Goal: Task Accomplishment & Management: Use online tool/utility

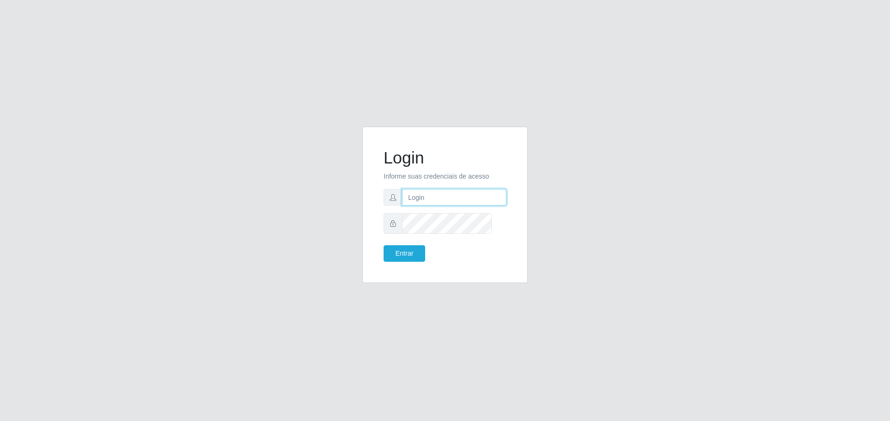
click at [438, 203] on input "text" at bounding box center [454, 197] width 104 height 17
type input "[PERSON_NAME][EMAIL_ADDRESS][DOMAIN_NAME]"
click at [425, 262] on button "Entrar" at bounding box center [404, 253] width 42 height 17
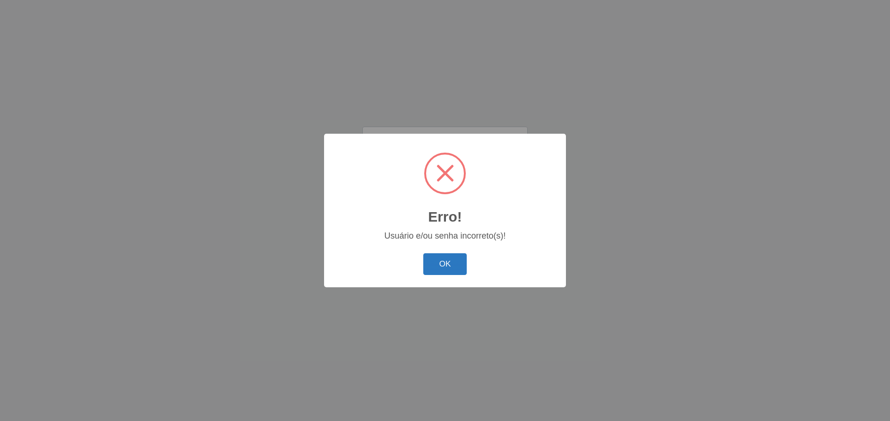
click at [450, 269] on button "OK" at bounding box center [445, 264] width 44 height 22
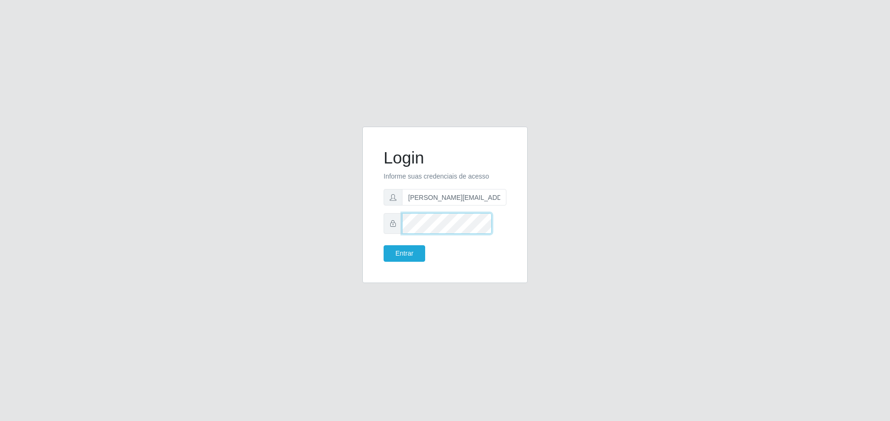
click at [383, 245] on button "Entrar" at bounding box center [404, 253] width 42 height 17
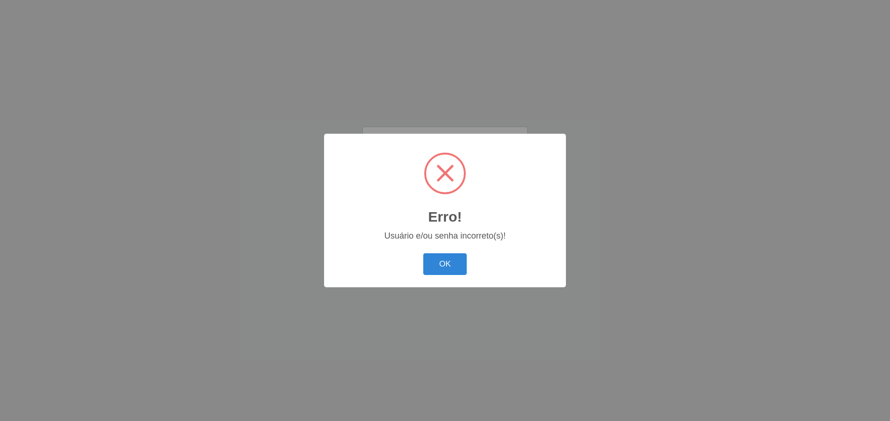
click at [423, 253] on button "OK" at bounding box center [445, 264] width 44 height 22
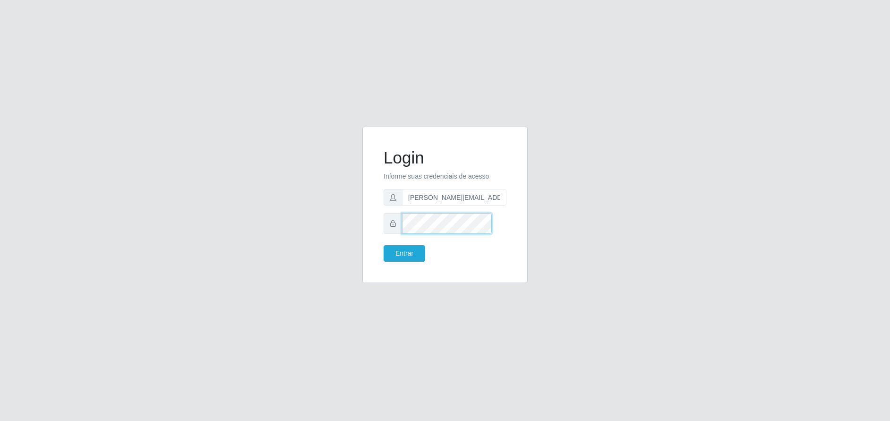
click at [383, 245] on button "Entrar" at bounding box center [404, 253] width 42 height 17
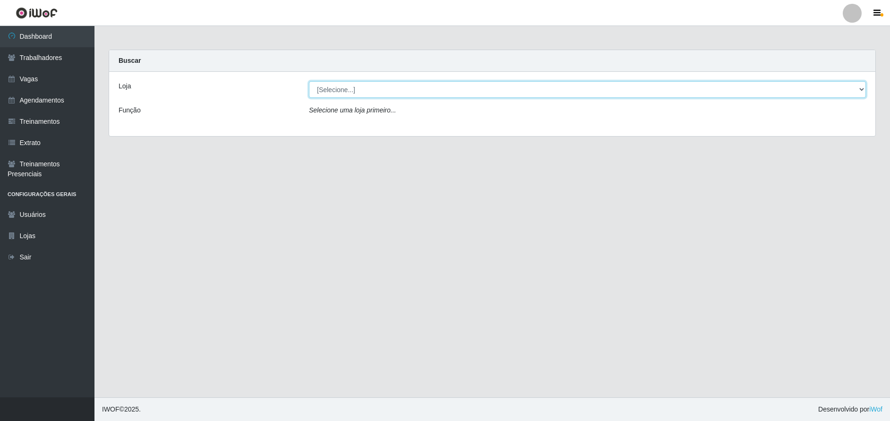
click at [497, 98] on select "[Selecione...] [GEOGRAPHIC_DATA] - [GEOGRAPHIC_DATA]" at bounding box center [587, 89] width 557 height 17
select select "524"
click at [310, 89] on select "[Selecione...] [GEOGRAPHIC_DATA] - [GEOGRAPHIC_DATA]" at bounding box center [587, 89] width 557 height 17
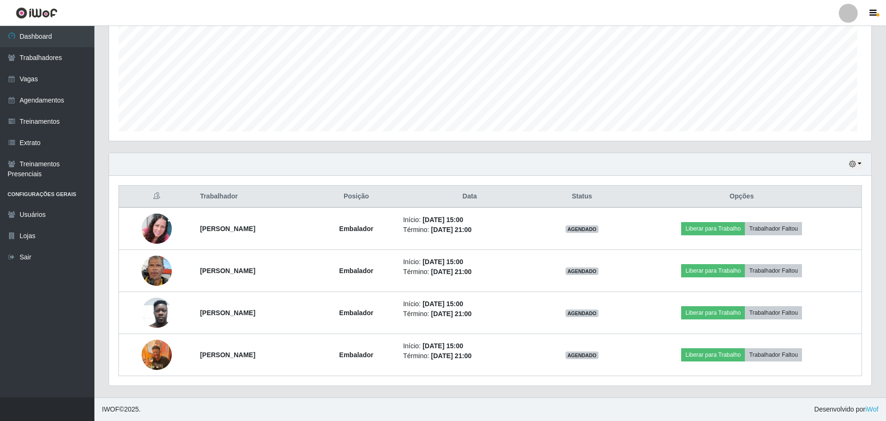
scroll to position [288, 0]
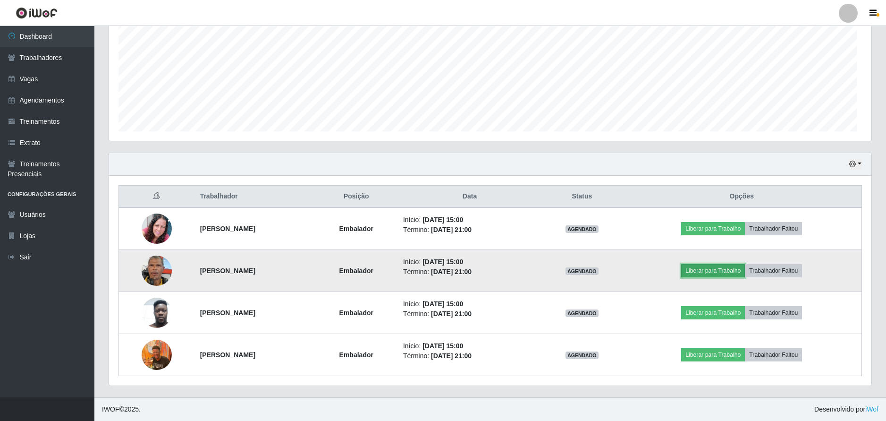
click at [719, 264] on button "Liberar para Trabalho" at bounding box center [713, 270] width 64 height 13
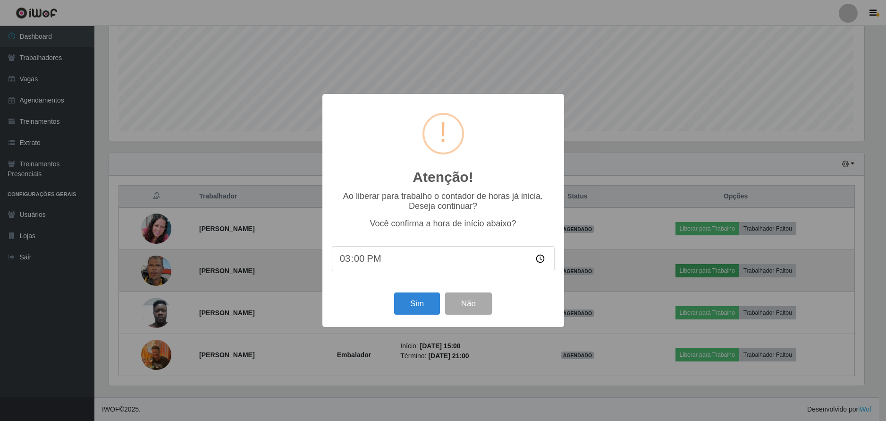
scroll to position [205, 759]
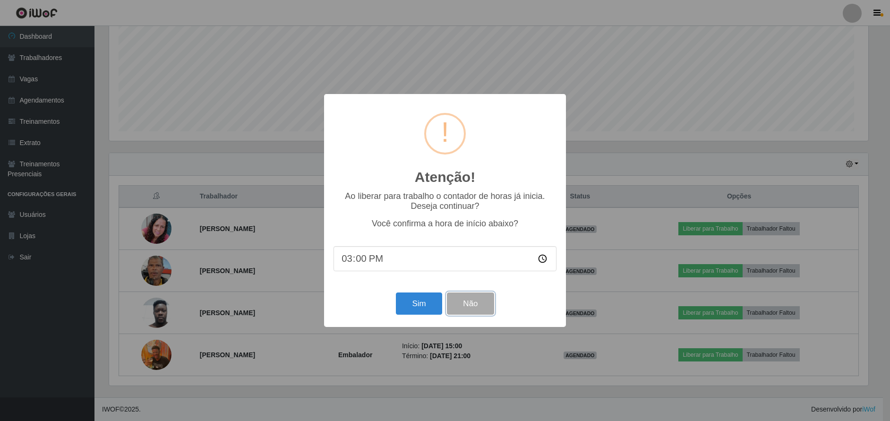
click at [450, 315] on button "Não" at bounding box center [470, 303] width 47 height 22
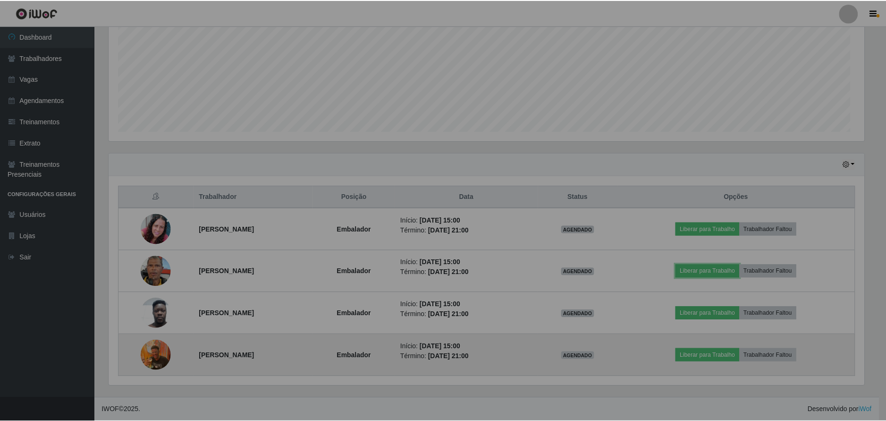
scroll to position [205, 763]
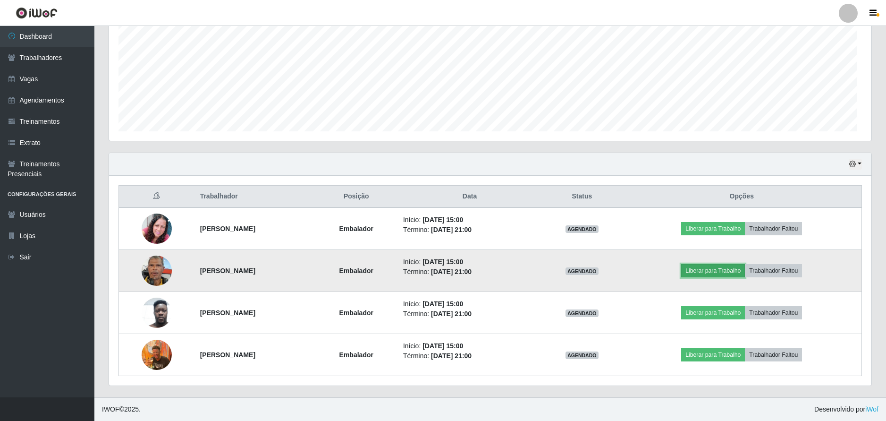
click at [729, 264] on button "Liberar para Trabalho" at bounding box center [713, 270] width 64 height 13
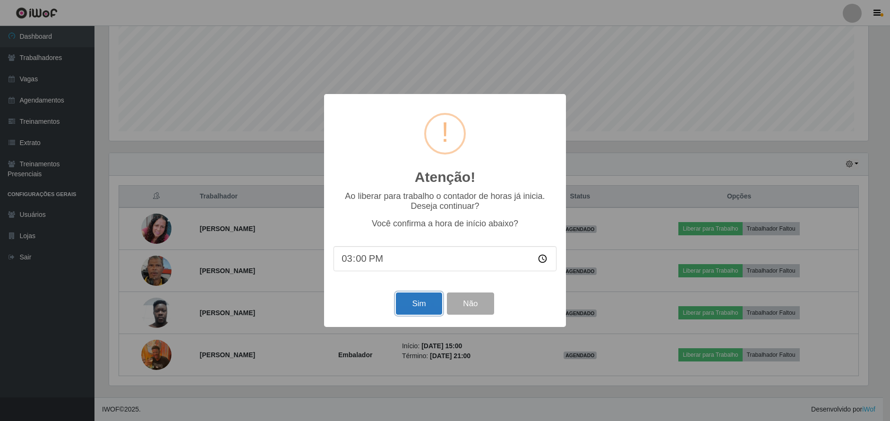
click at [426, 315] on button "Sim" at bounding box center [419, 303] width 46 height 22
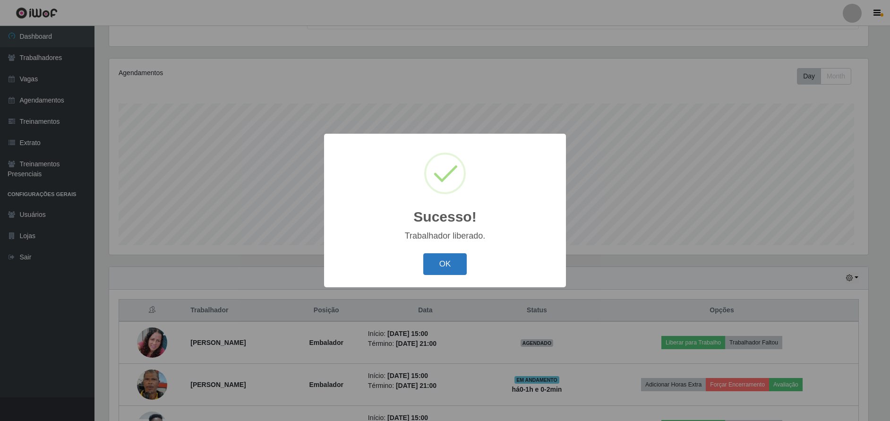
click at [446, 275] on button "OK" at bounding box center [445, 264] width 44 height 22
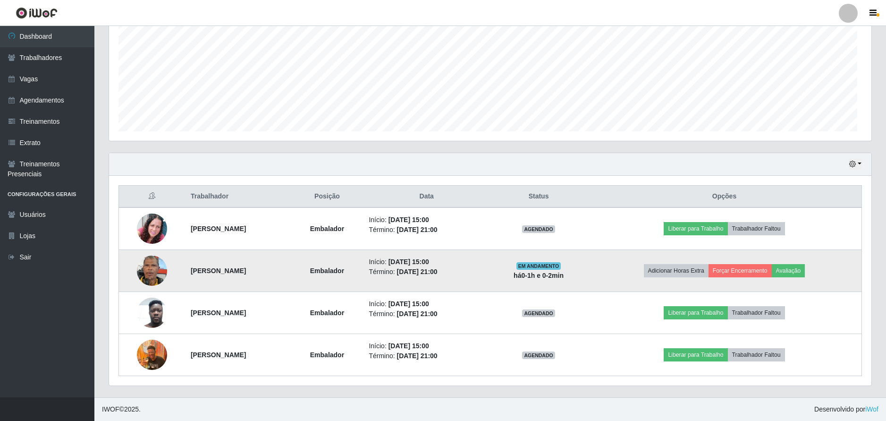
scroll to position [281, 0]
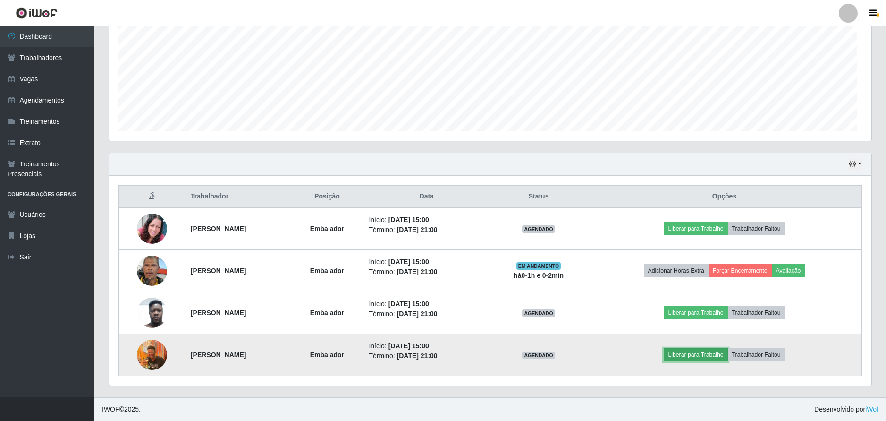
click at [681, 348] on button "Liberar para Trabalho" at bounding box center [696, 354] width 64 height 13
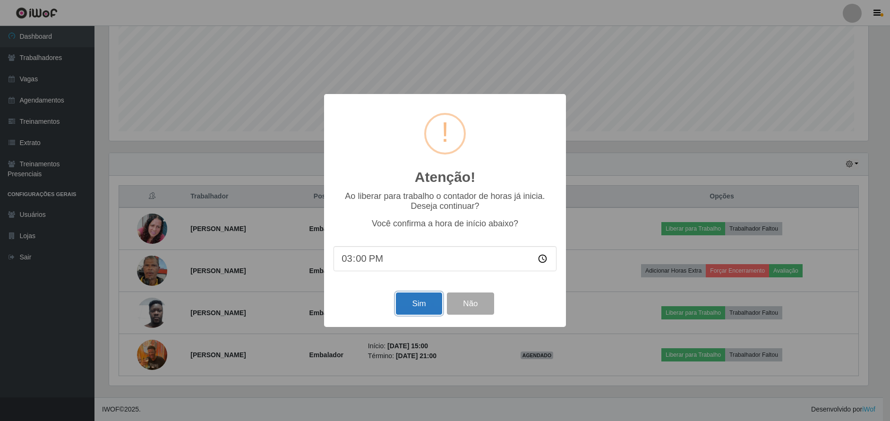
click at [409, 315] on button "Sim" at bounding box center [419, 303] width 46 height 22
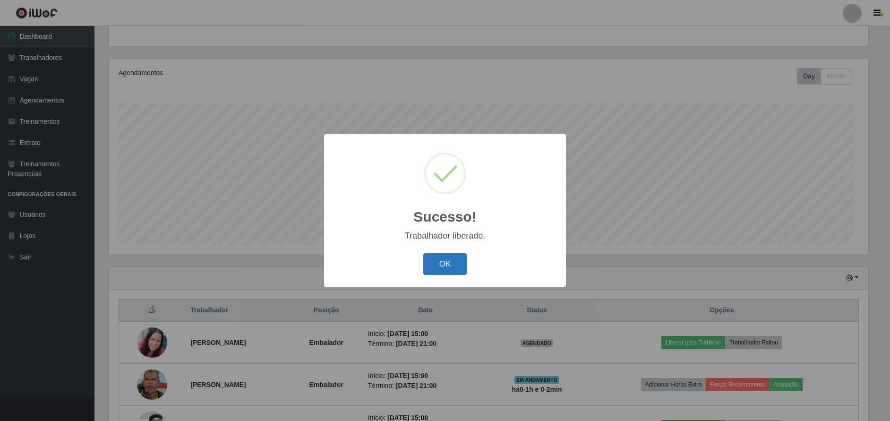
click at [446, 275] on button "OK" at bounding box center [445, 264] width 44 height 22
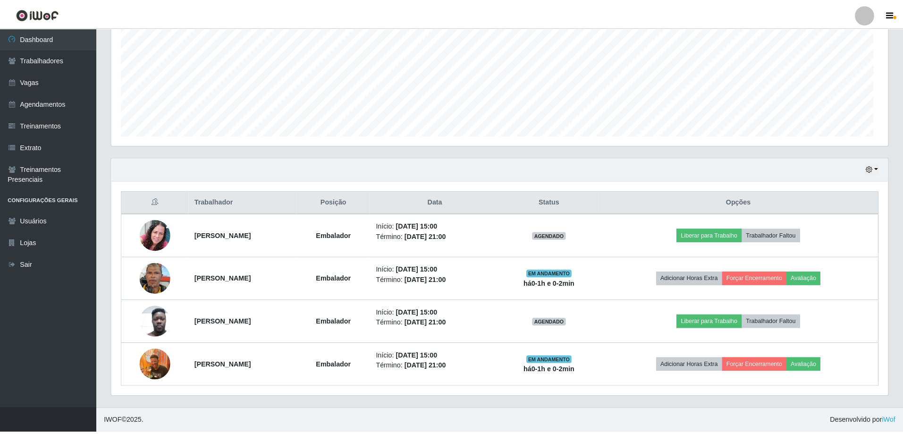
scroll to position [205, 780]
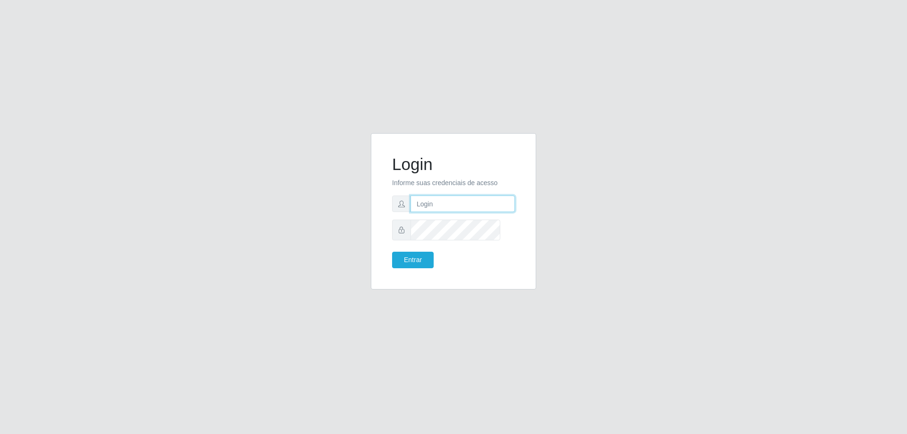
click at [459, 212] on input "text" at bounding box center [462, 204] width 104 height 17
type input "[PERSON_NAME][EMAIL_ADDRESS][DOMAIN_NAME]"
click at [392, 252] on button "Entrar" at bounding box center [413, 260] width 42 height 17
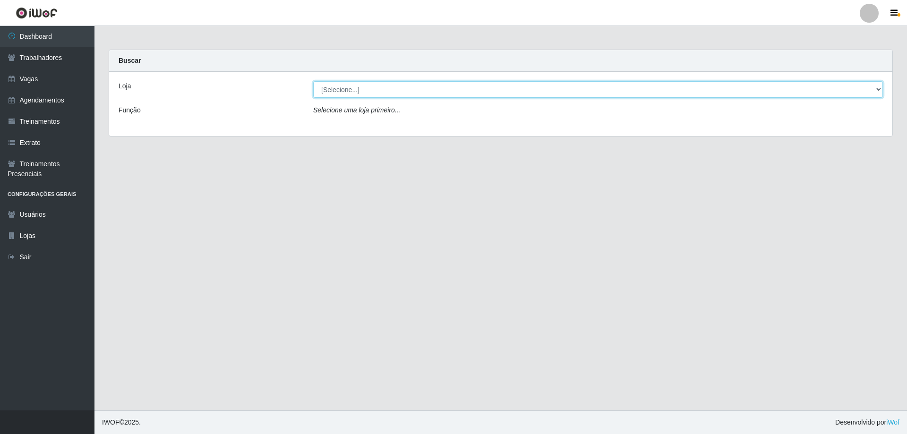
click at [375, 98] on select "[Selecione...] [GEOGRAPHIC_DATA] - [GEOGRAPHIC_DATA]" at bounding box center [598, 89] width 570 height 17
select select "524"
click at [314, 89] on select "[Selecione...] [GEOGRAPHIC_DATA] - [GEOGRAPHIC_DATA]" at bounding box center [598, 89] width 570 height 17
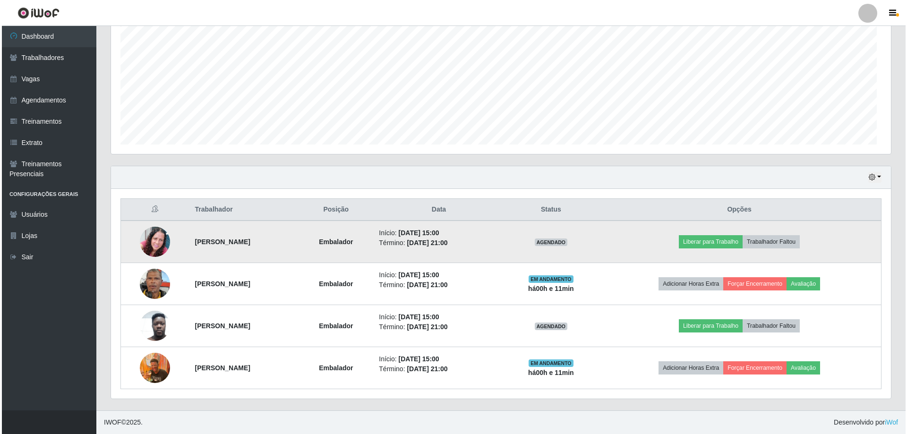
scroll to position [275, 0]
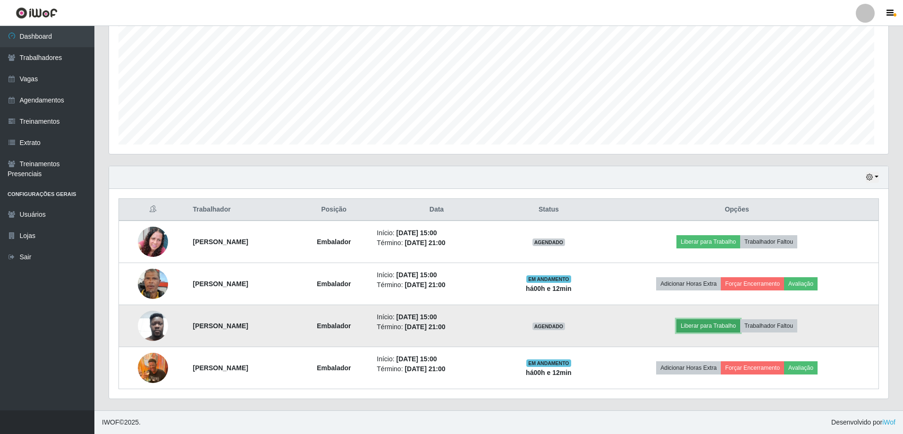
click at [720, 319] on button "Liberar para Trabalho" at bounding box center [709, 325] width 64 height 13
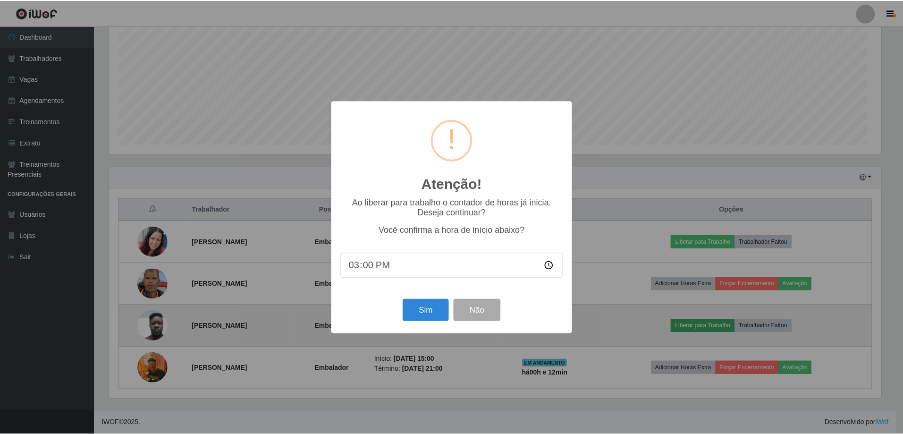
scroll to position [205, 776]
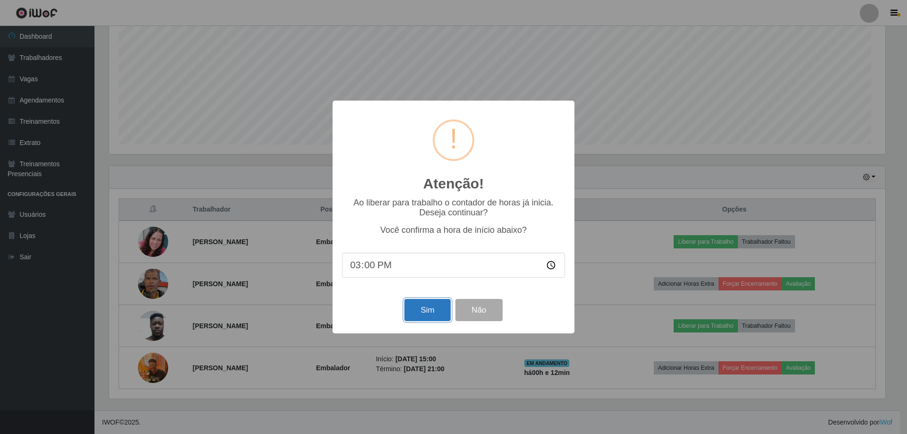
click at [426, 321] on button "Sim" at bounding box center [427, 310] width 46 height 22
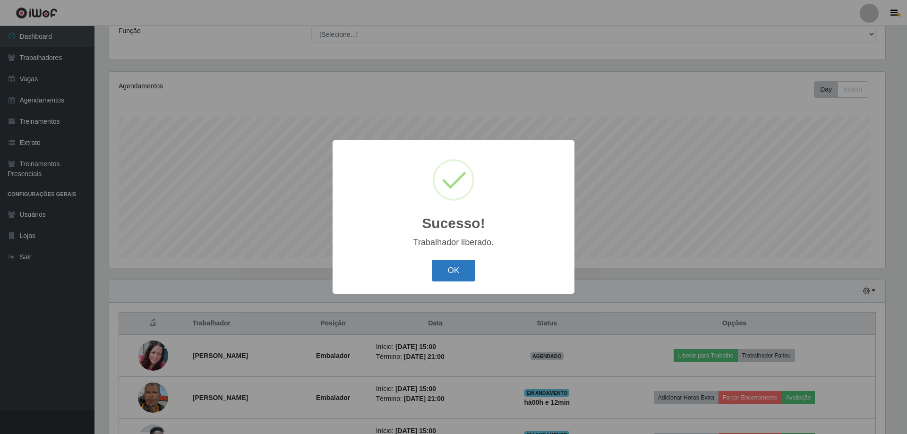
click at [465, 282] on button "OK" at bounding box center [454, 271] width 44 height 22
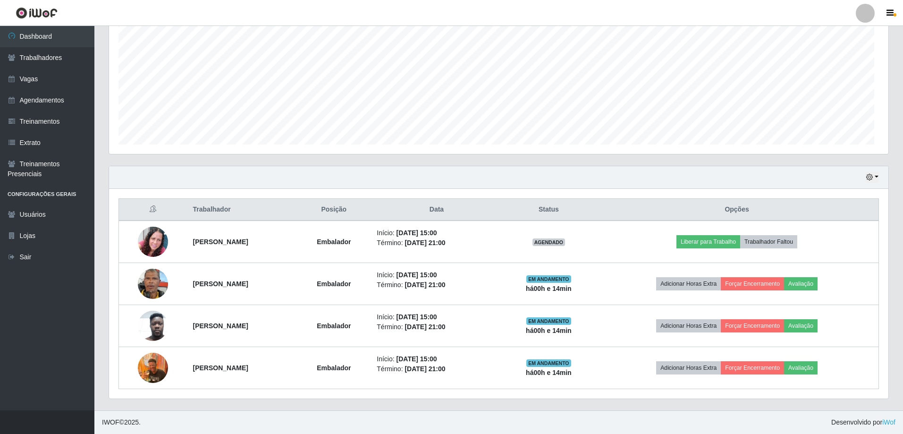
scroll to position [275, 0]
